Goal: Transaction & Acquisition: Subscribe to service/newsletter

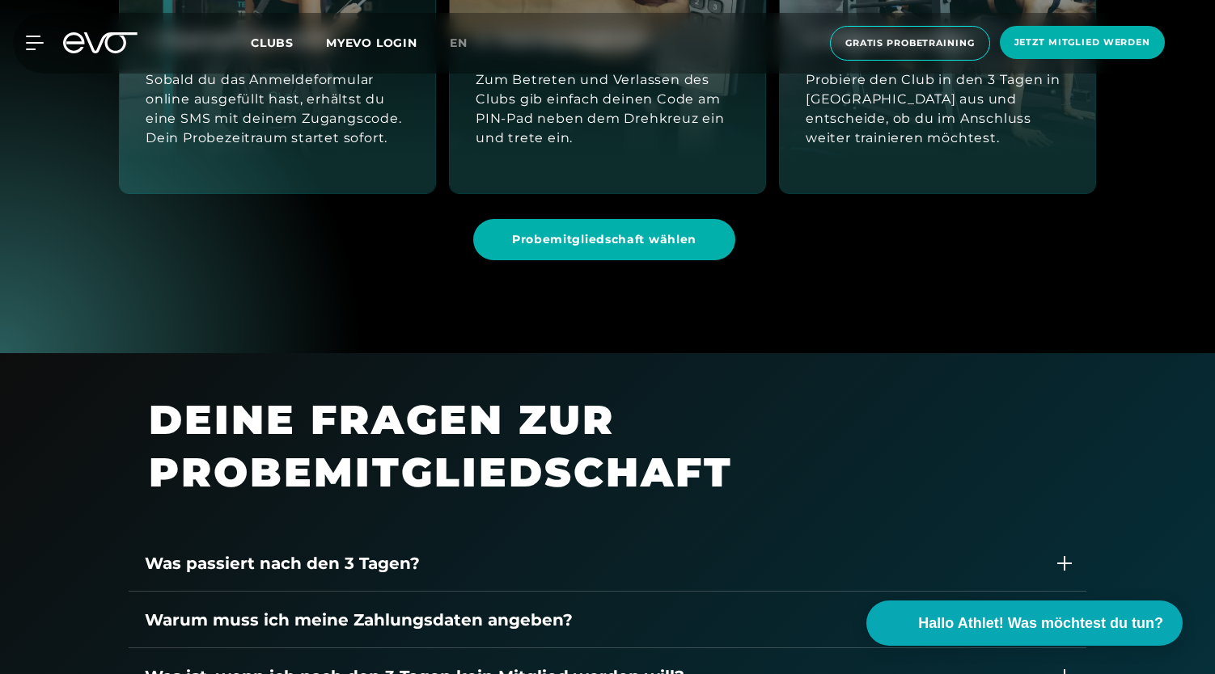
scroll to position [1849, 0]
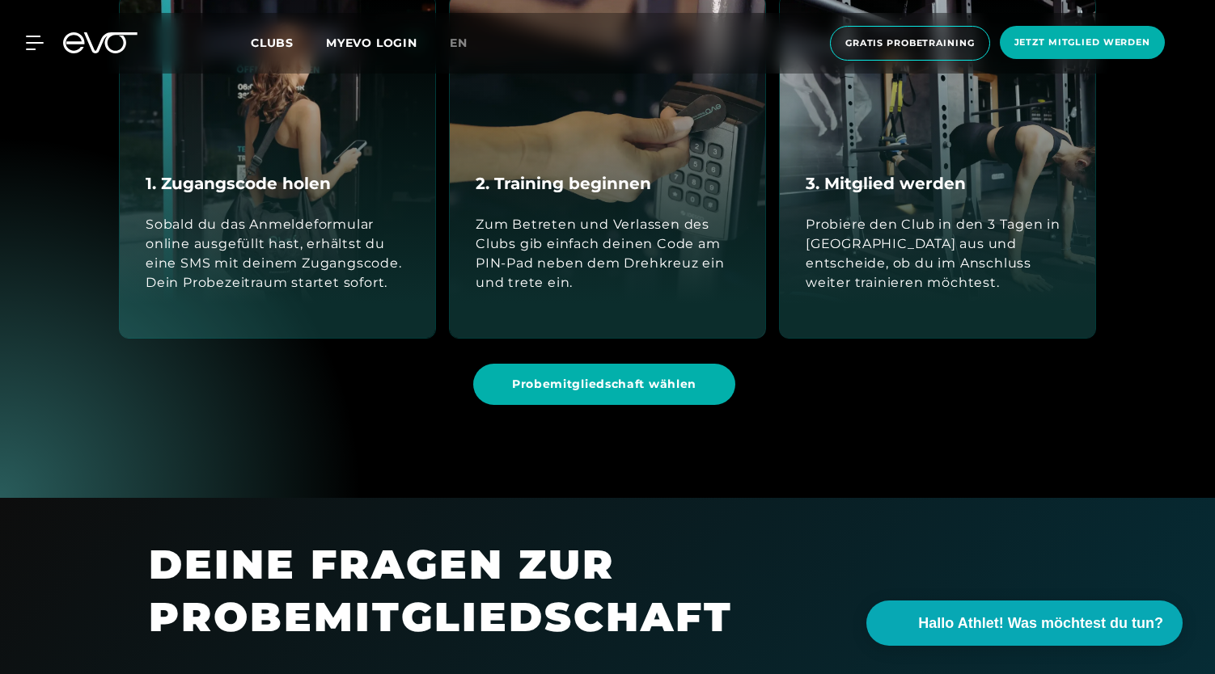
scroll to position [1702, 0]
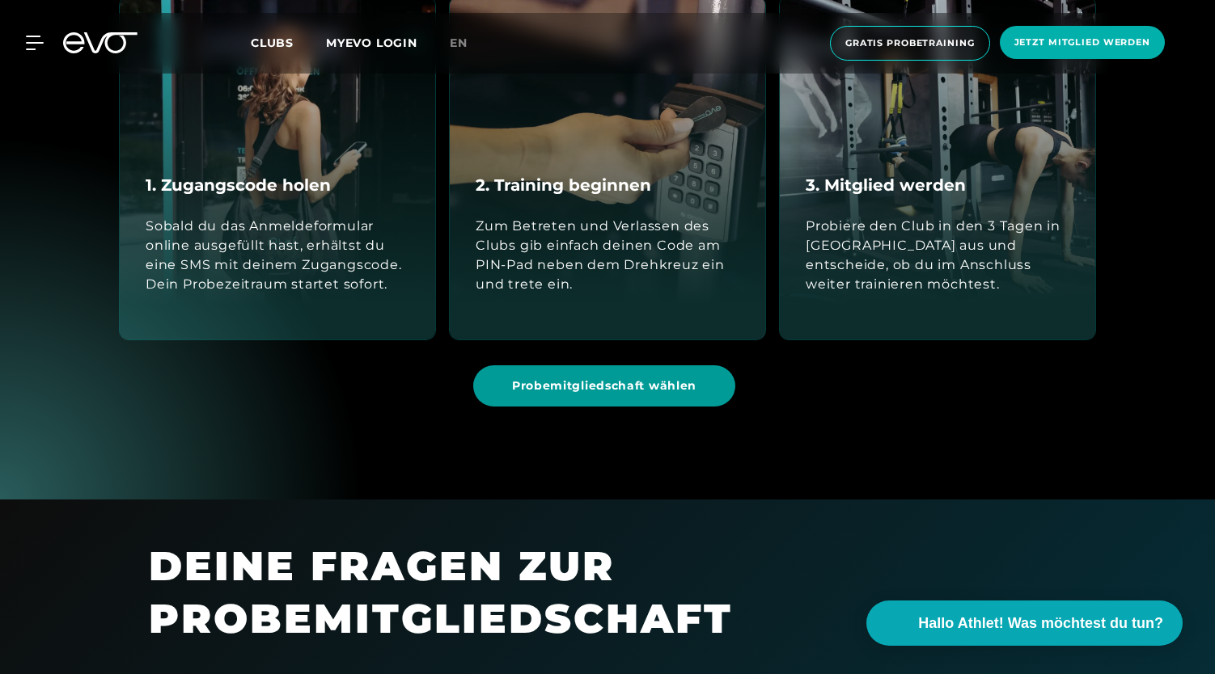
click at [542, 375] on span "Probemitgliedschaft wählen" at bounding box center [604, 386] width 262 height 41
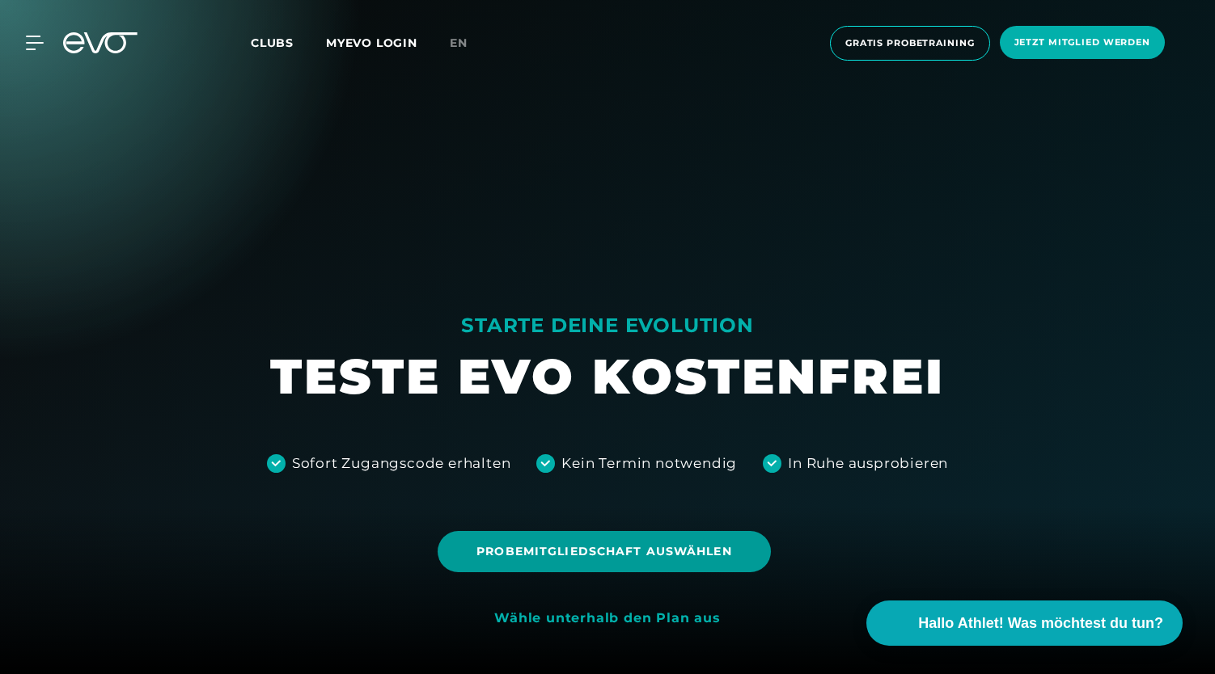
click at [553, 548] on span "Probemitgliedschaft auswählen" at bounding box center [603, 551] width 255 height 17
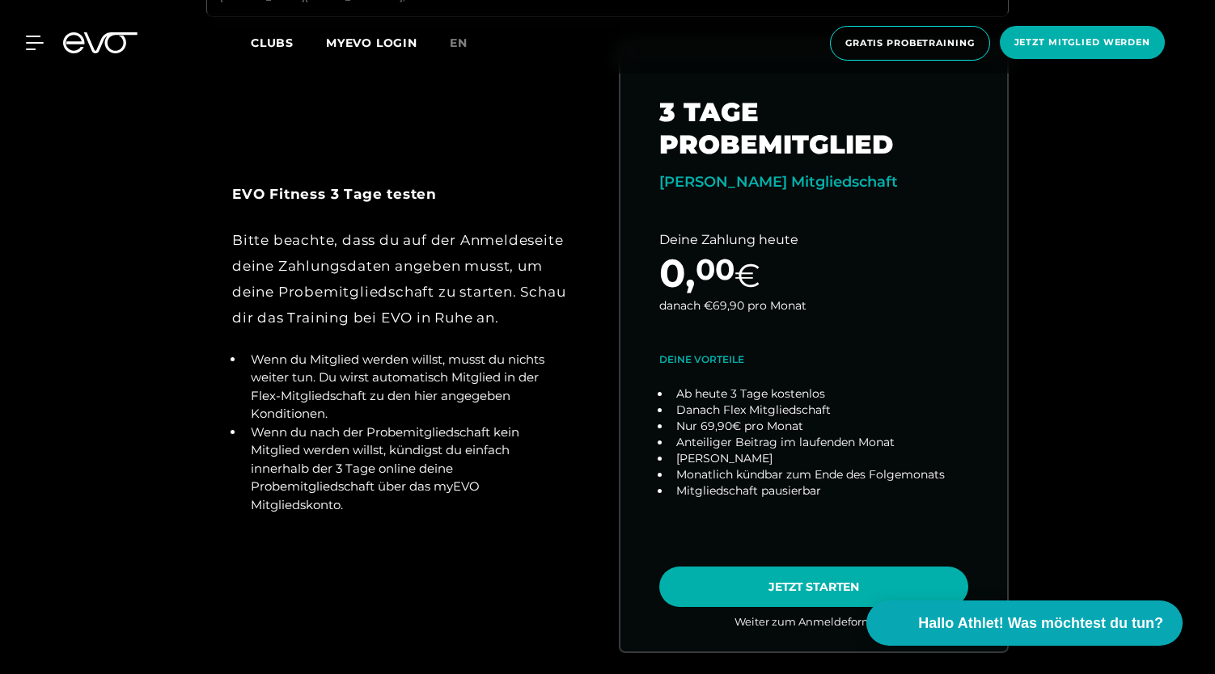
scroll to position [843, 0]
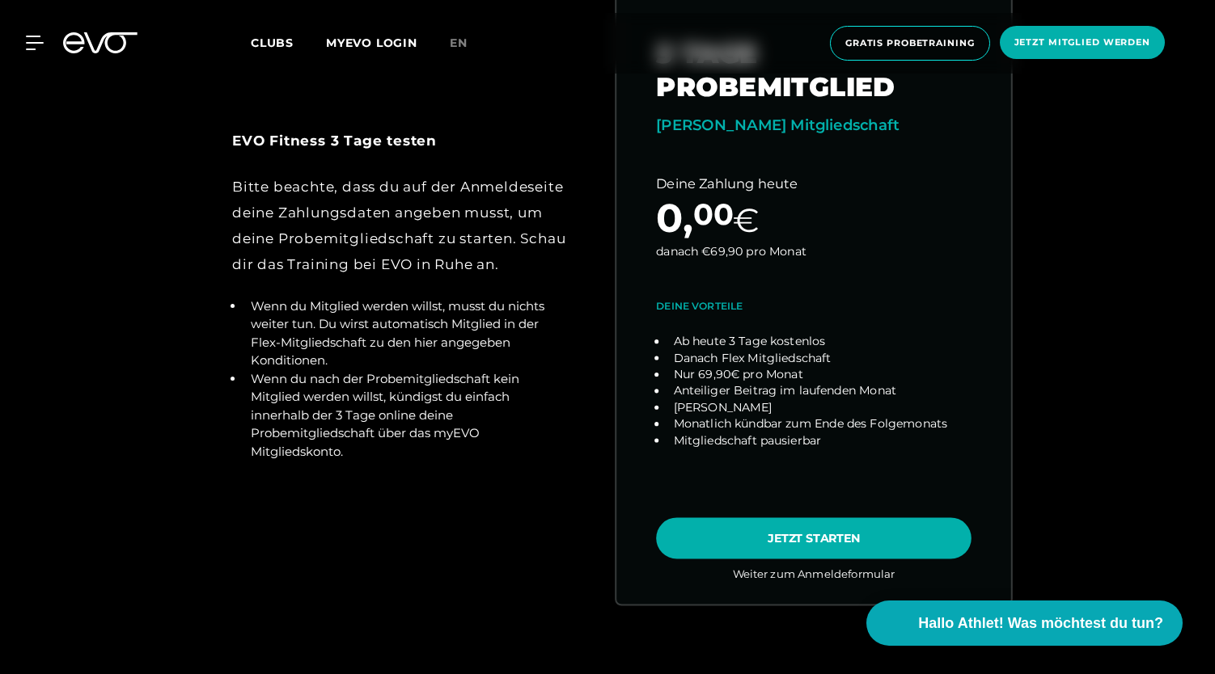
click at [904, 253] on link "choose plan" at bounding box center [813, 294] width 395 height 619
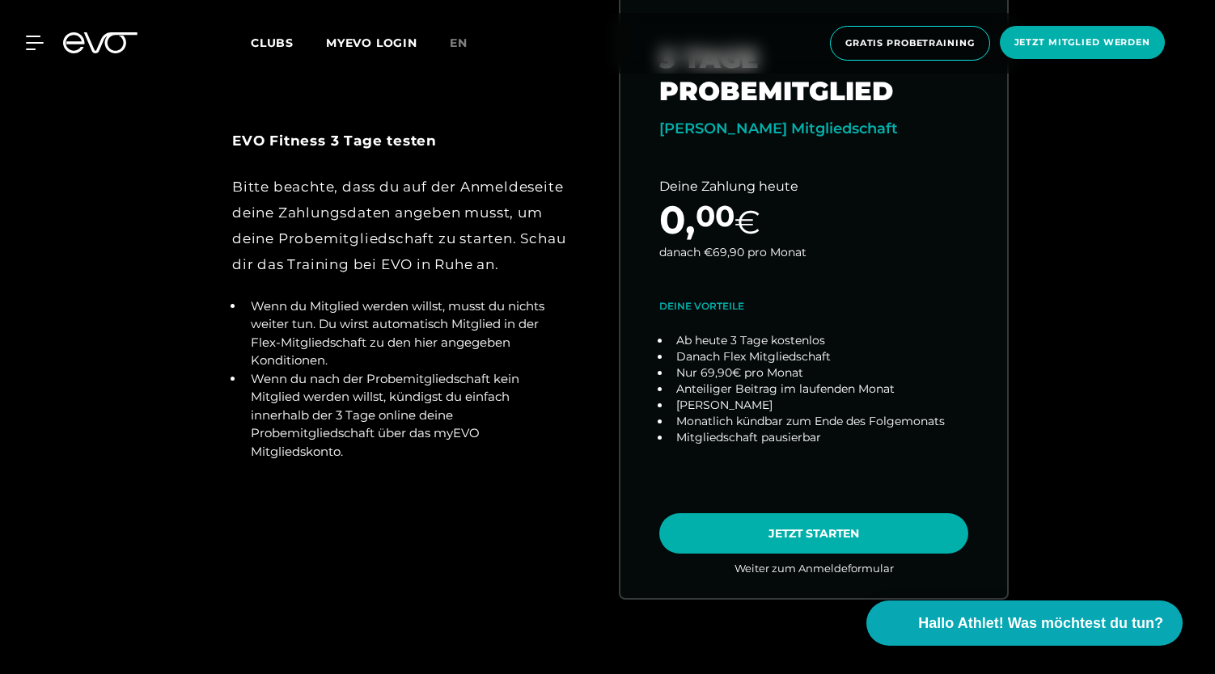
click at [115, 48] on icon at bounding box center [100, 42] width 74 height 21
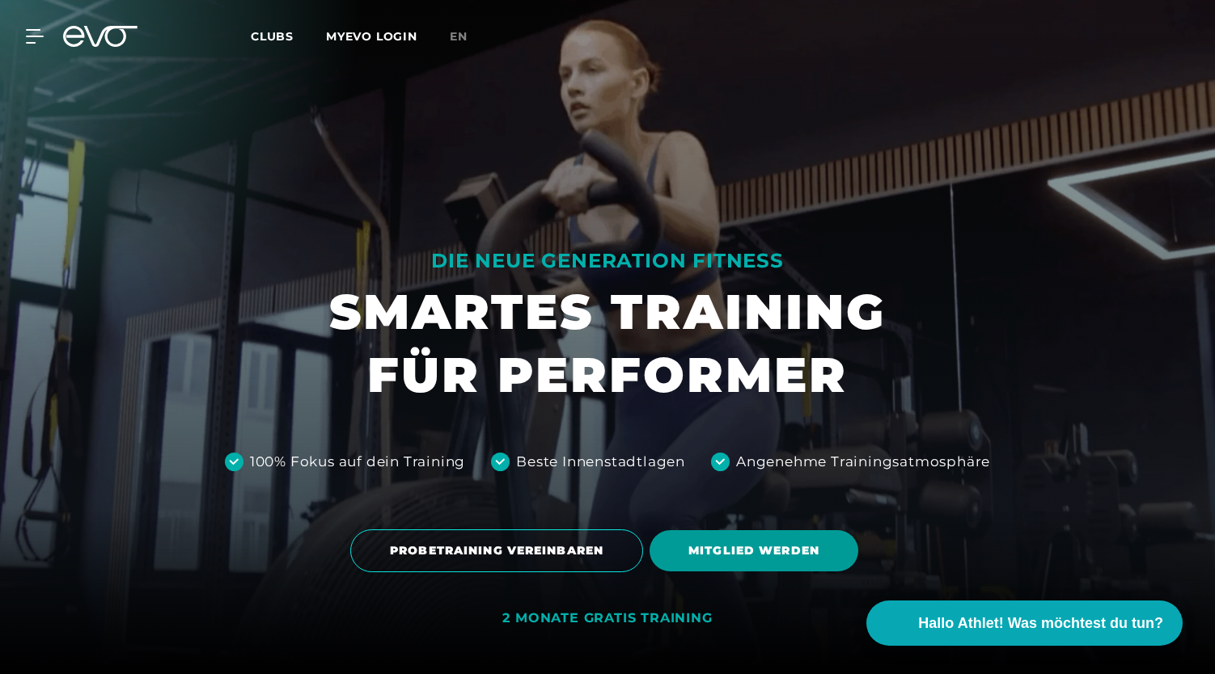
click at [823, 565] on span "MITGLIED WERDEN" at bounding box center [753, 551] width 209 height 41
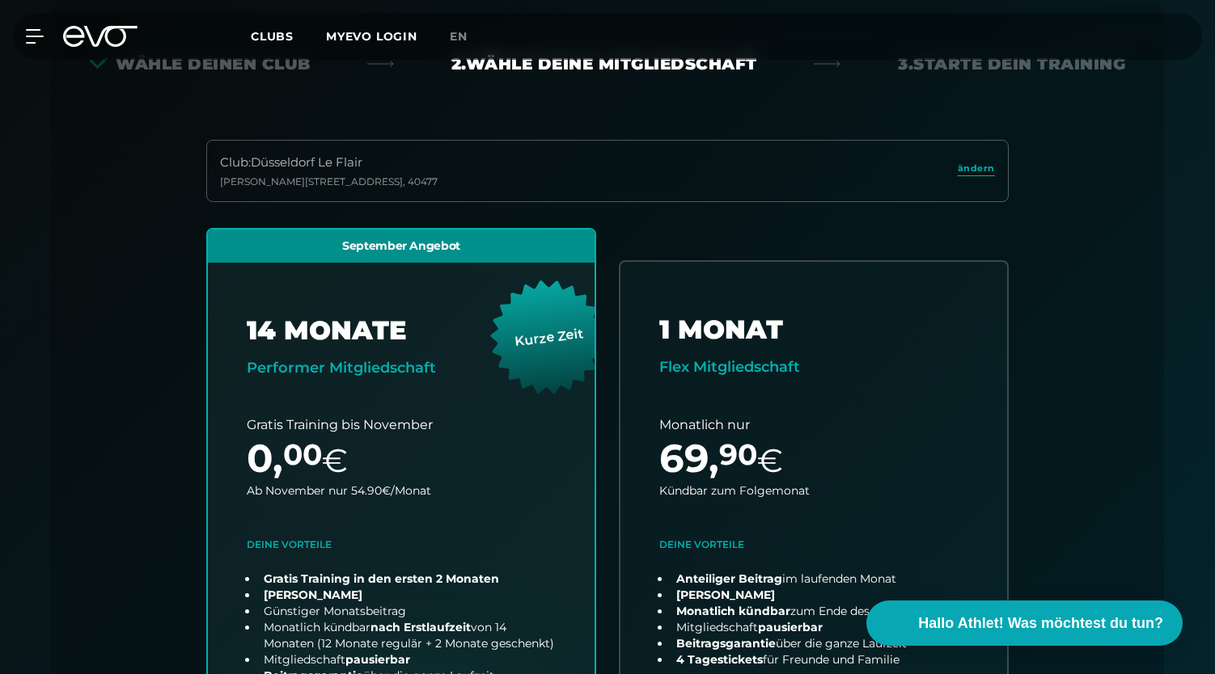
scroll to position [357, 0]
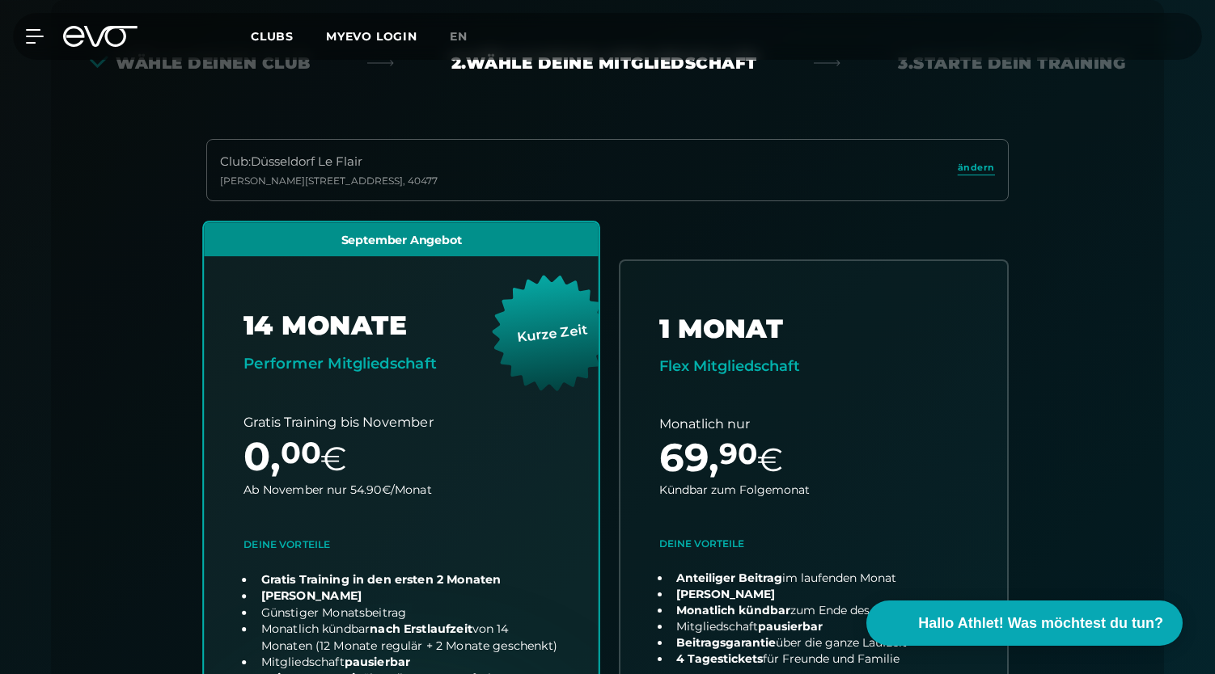
click at [448, 373] on link "choose plan" at bounding box center [401, 540] width 395 height 636
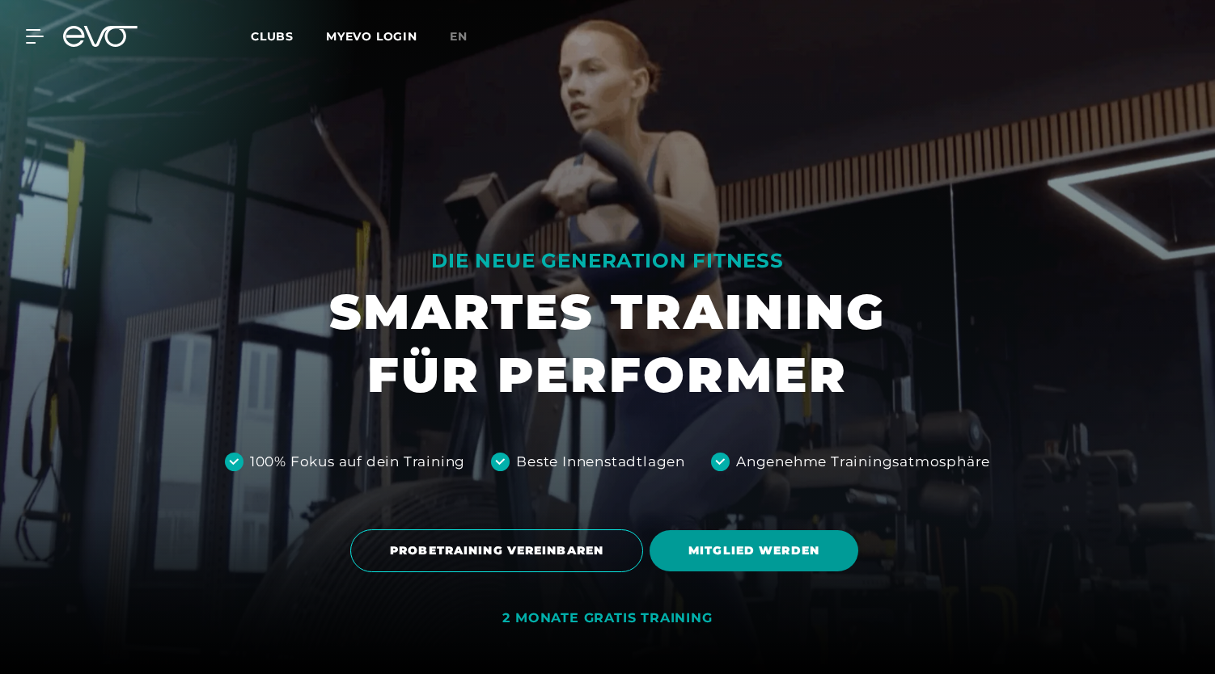
click at [757, 555] on span "MITGLIED WERDEN" at bounding box center [753, 551] width 131 height 17
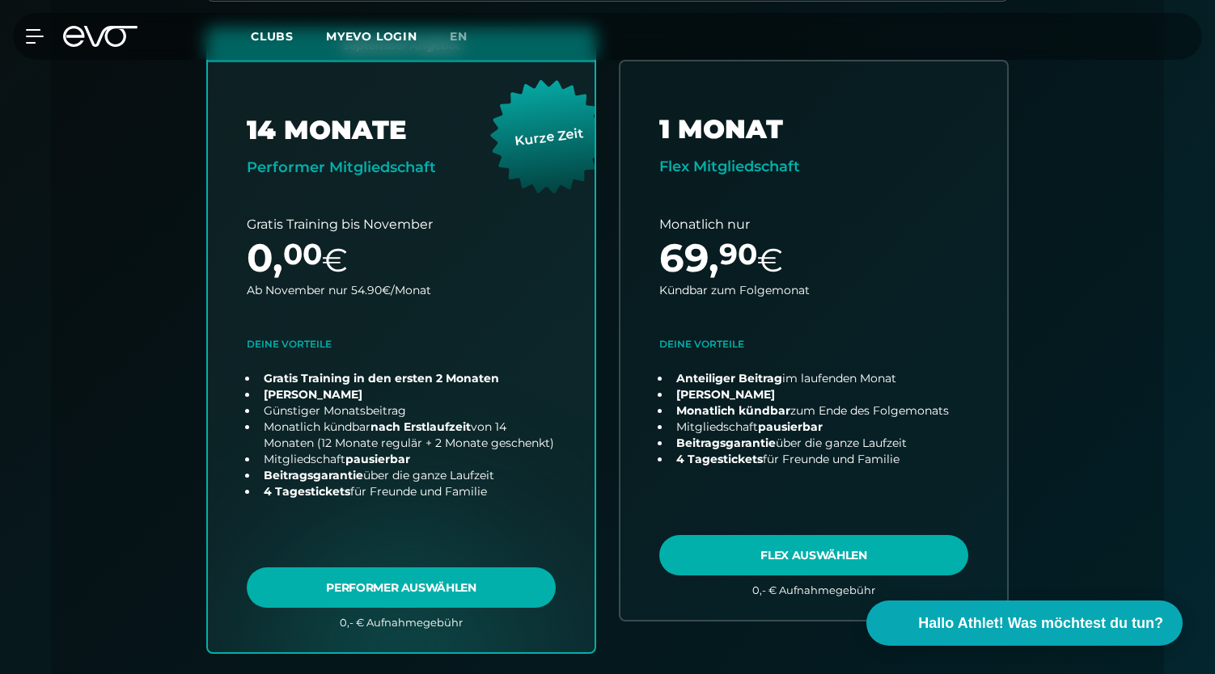
scroll to position [556, 0]
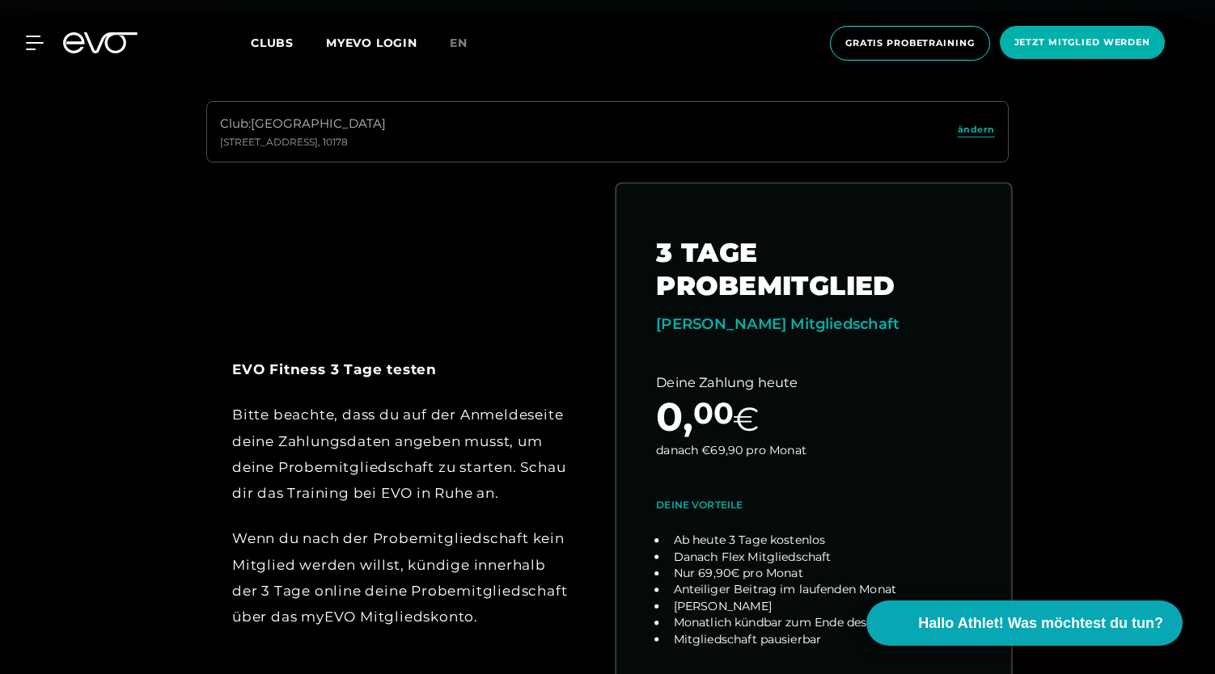
scroll to position [644, 0]
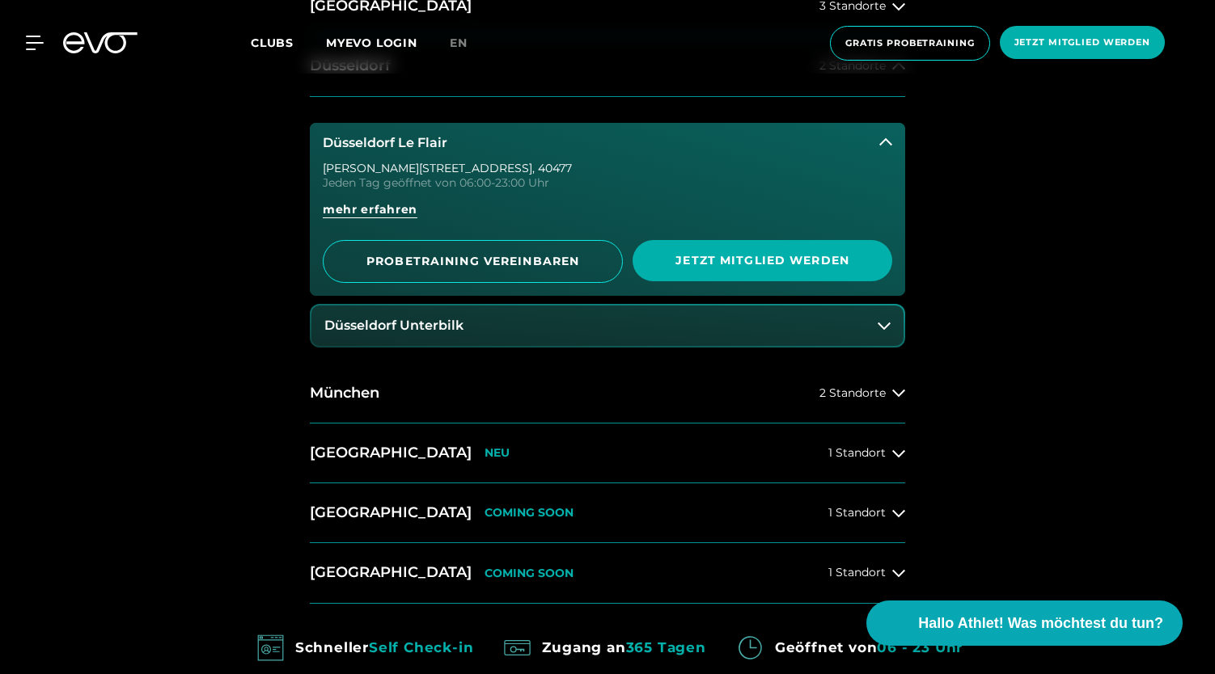
scroll to position [777, 0]
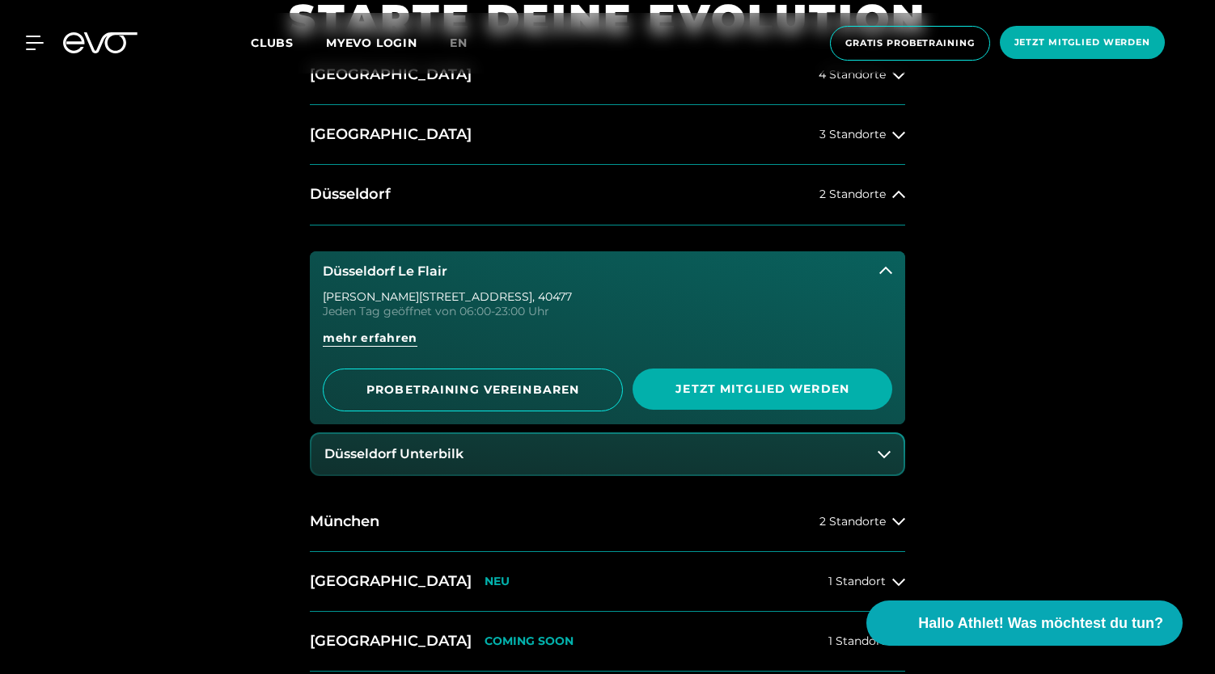
click at [892, 264] on button "Düsseldorf Le Flair" at bounding box center [607, 272] width 595 height 40
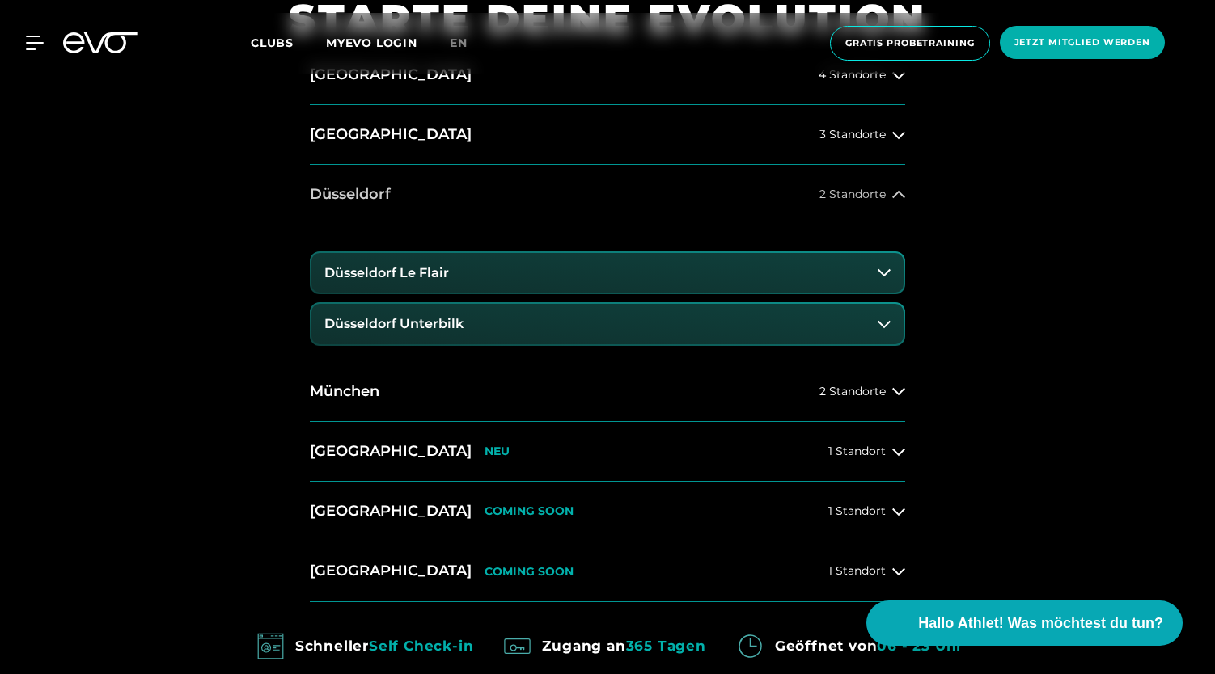
click at [882, 192] on span "2 Standorte" at bounding box center [852, 194] width 66 height 12
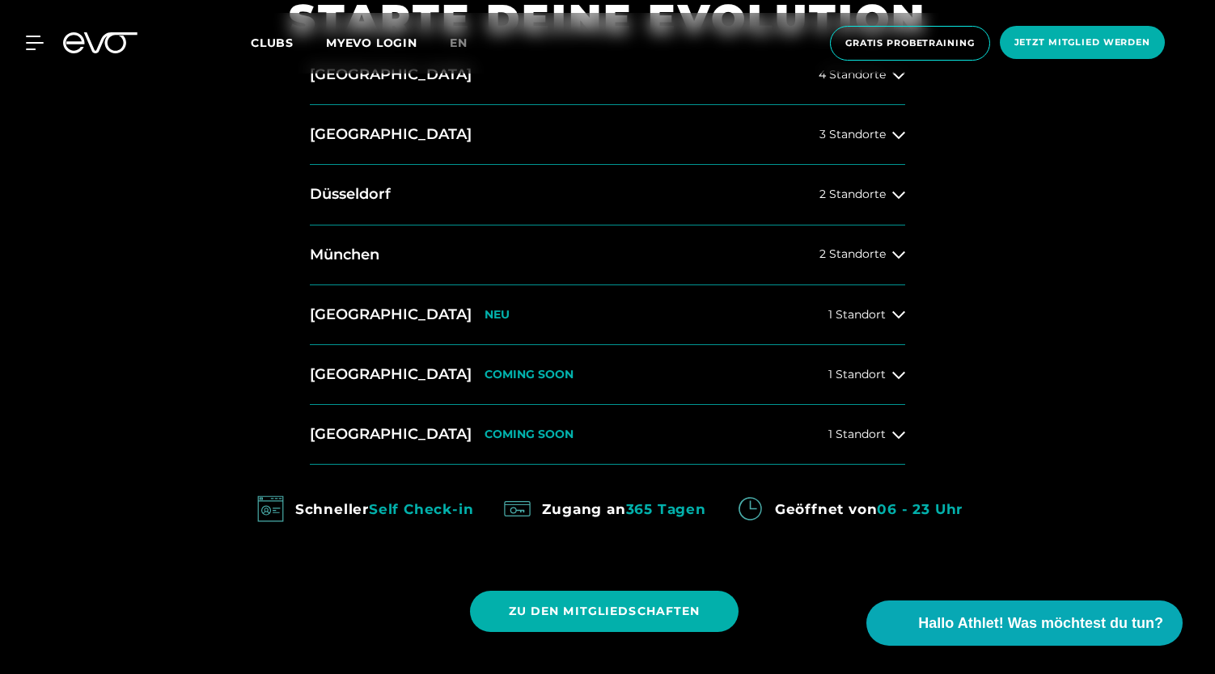
click at [1074, 190] on div "14 Clubs in 7 Städten STARTE DEINE EVOLUTION [GEOGRAPHIC_DATA] 4 Standorte [GEO…" at bounding box center [607, 299] width 1215 height 804
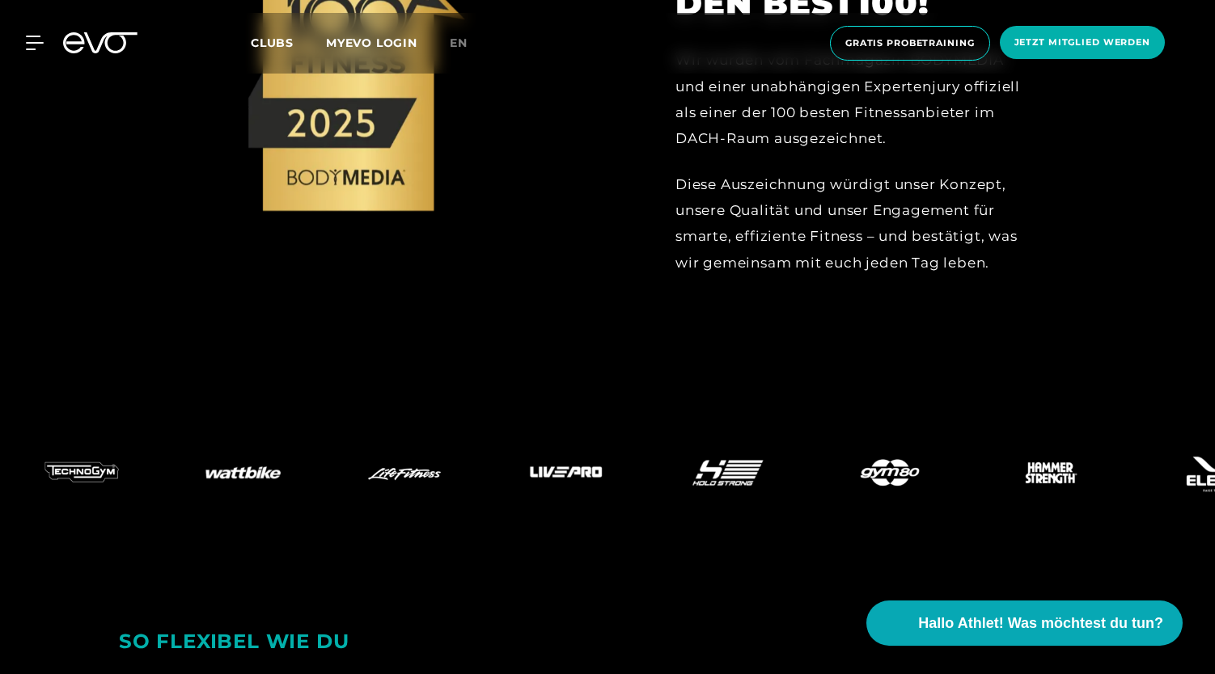
scroll to position [0, 0]
